Goal: Check status: Check status

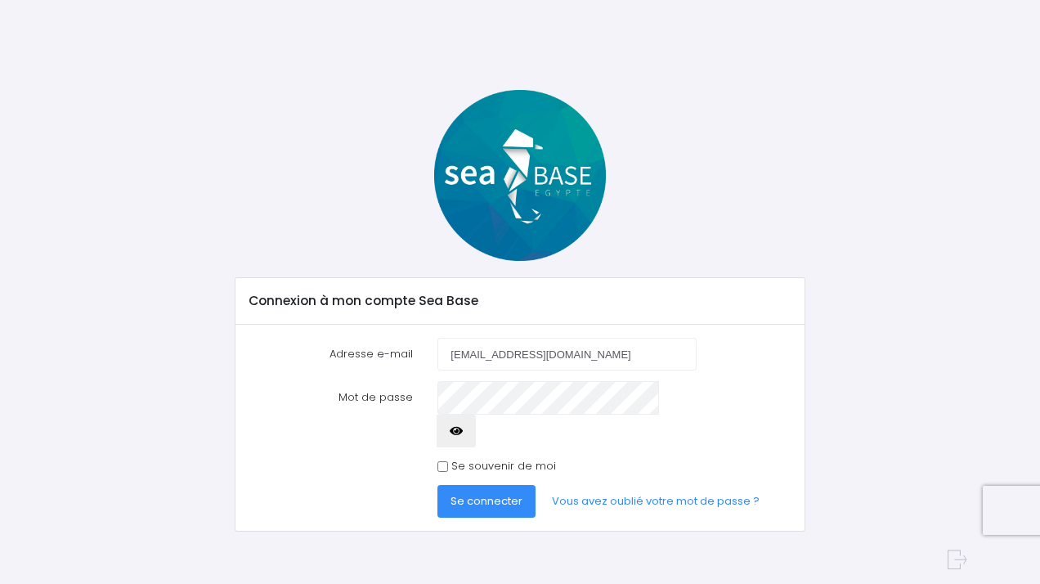
type input "laouque@hotmail.fr"
click at [464, 493] on span "Se connecter" at bounding box center [487, 501] width 72 height 16
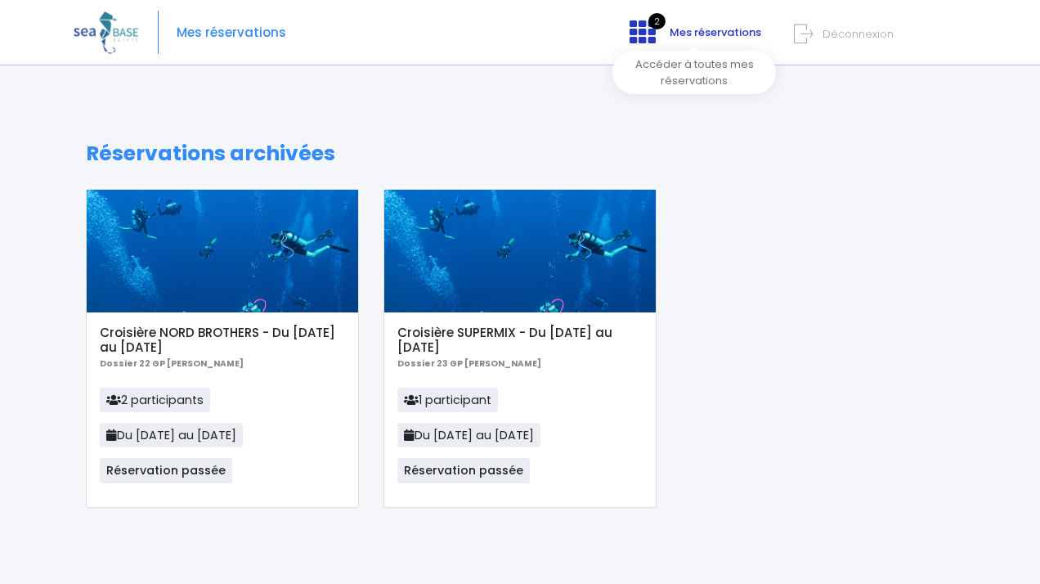
click at [723, 37] on span "Mes réservations" at bounding box center [716, 33] width 92 height 16
click at [110, 34] on img at bounding box center [106, 32] width 65 height 42
